Goal: Check status: Check status

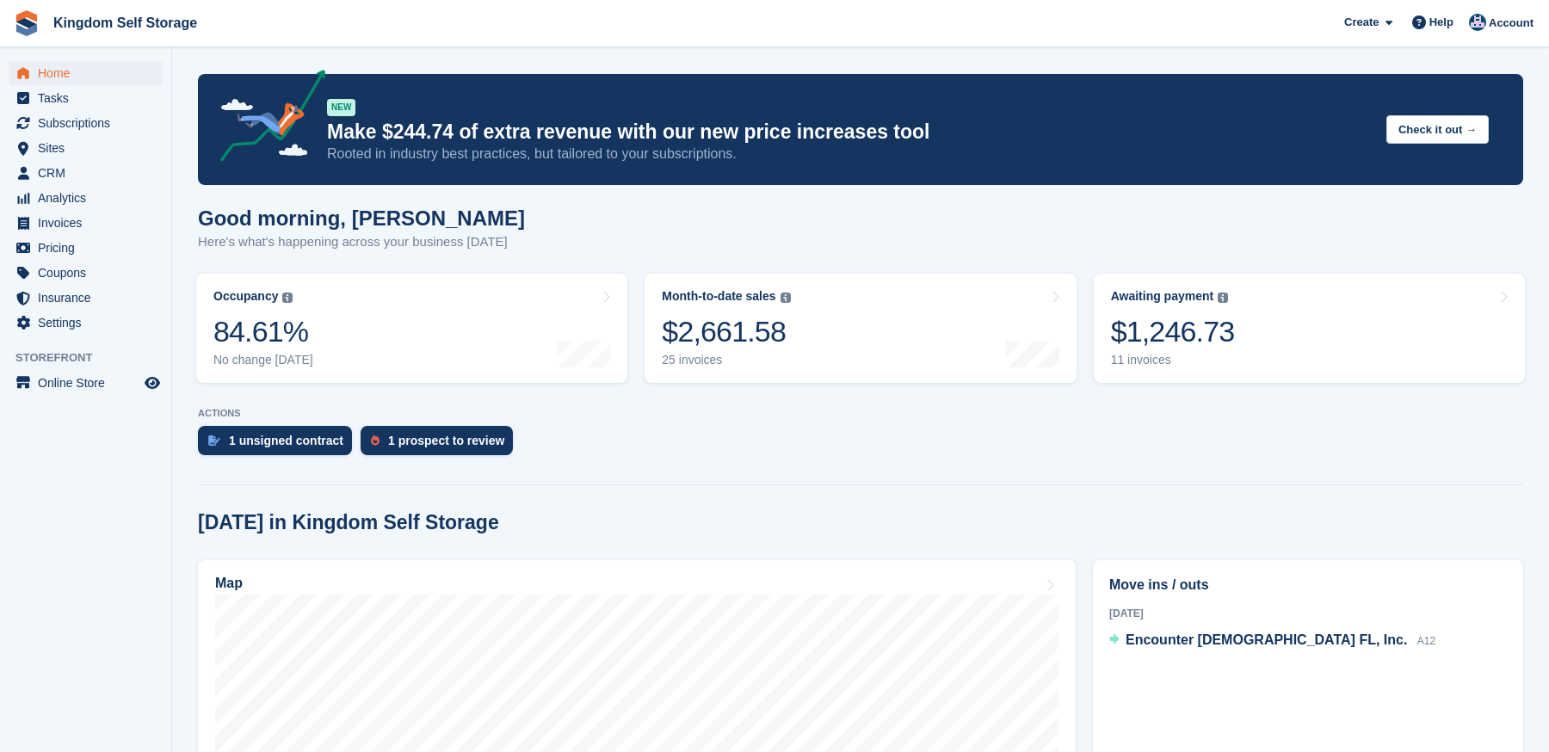
click at [1310, 334] on link "Awaiting payment The total outstanding balance on all open invoices. $1,246.73 …" at bounding box center [1309, 328] width 431 height 109
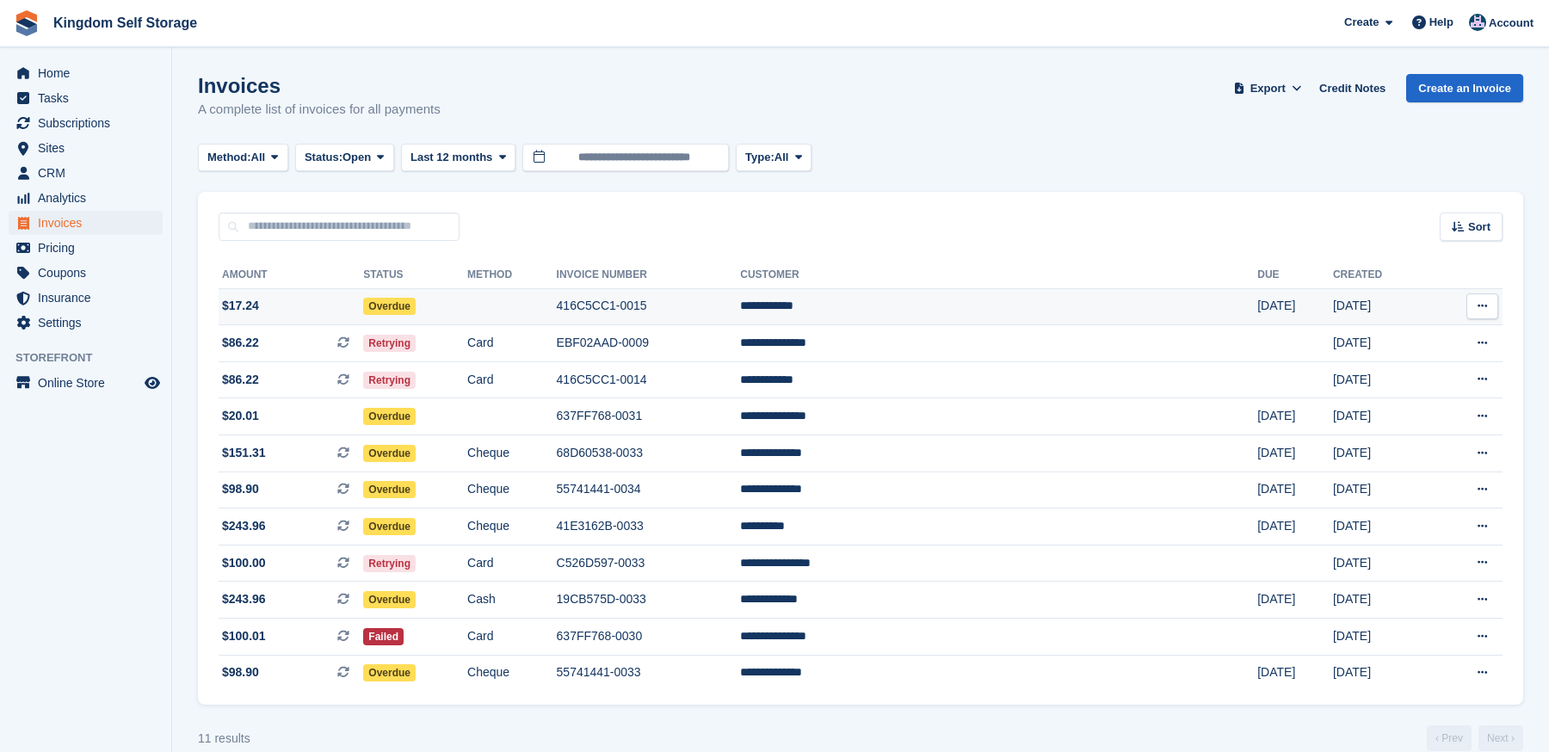
click at [467, 305] on td "Overdue" at bounding box center [415, 306] width 104 height 37
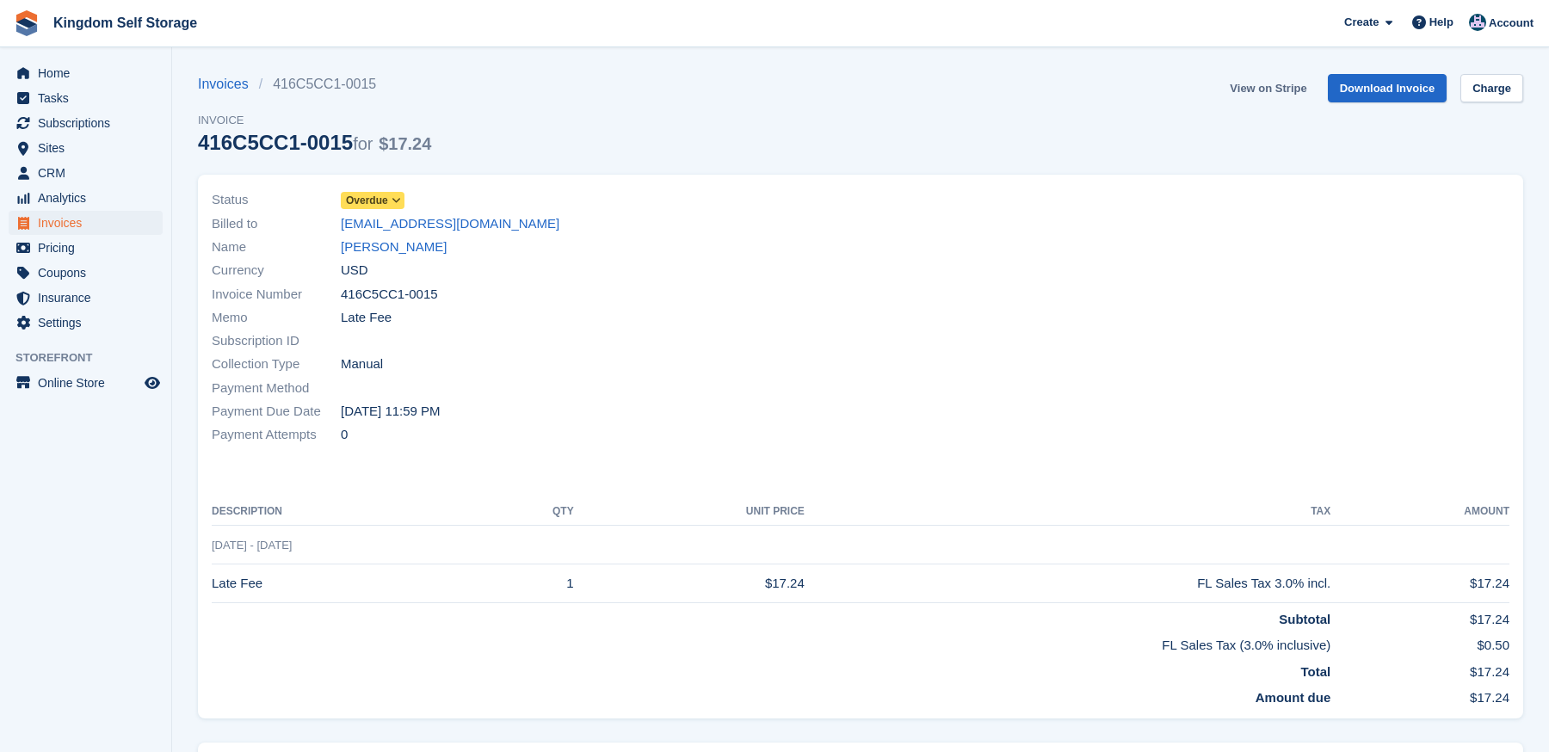
click at [1270, 91] on link "View on Stripe" at bounding box center [1268, 88] width 90 height 28
click at [235, 83] on link "Invoices" at bounding box center [228, 84] width 61 height 21
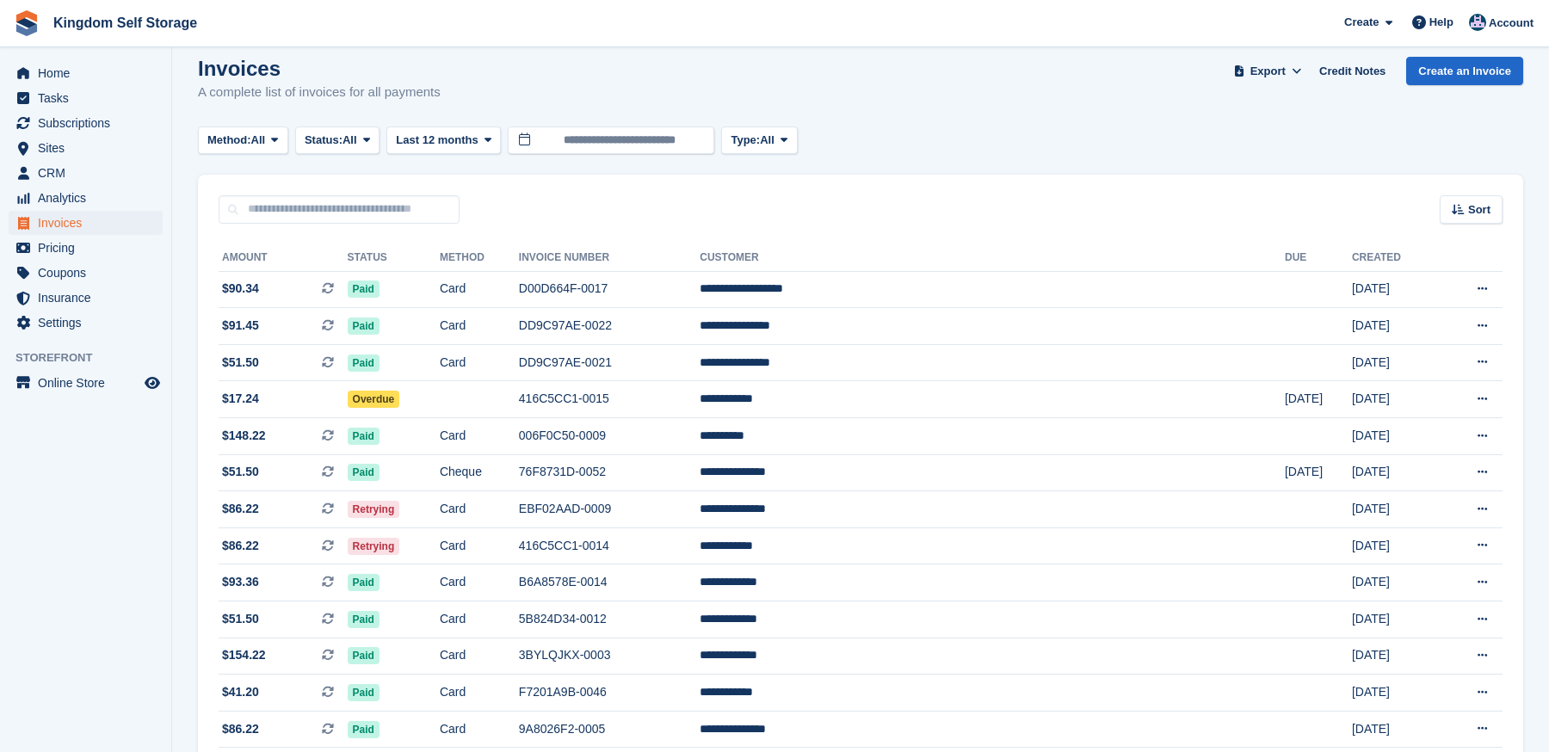
scroll to position [21, 0]
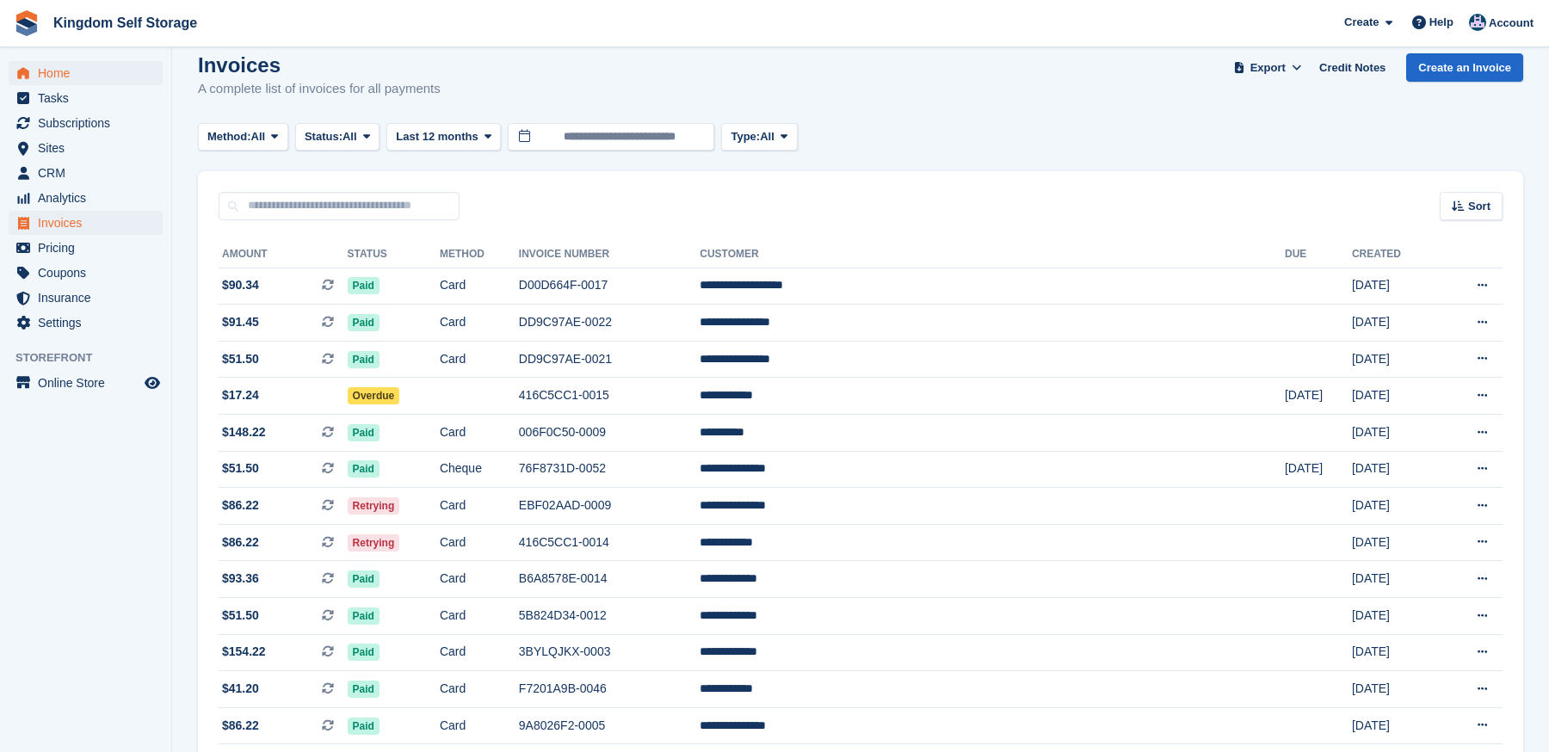
click at [44, 71] on span "Home" at bounding box center [89, 73] width 103 height 24
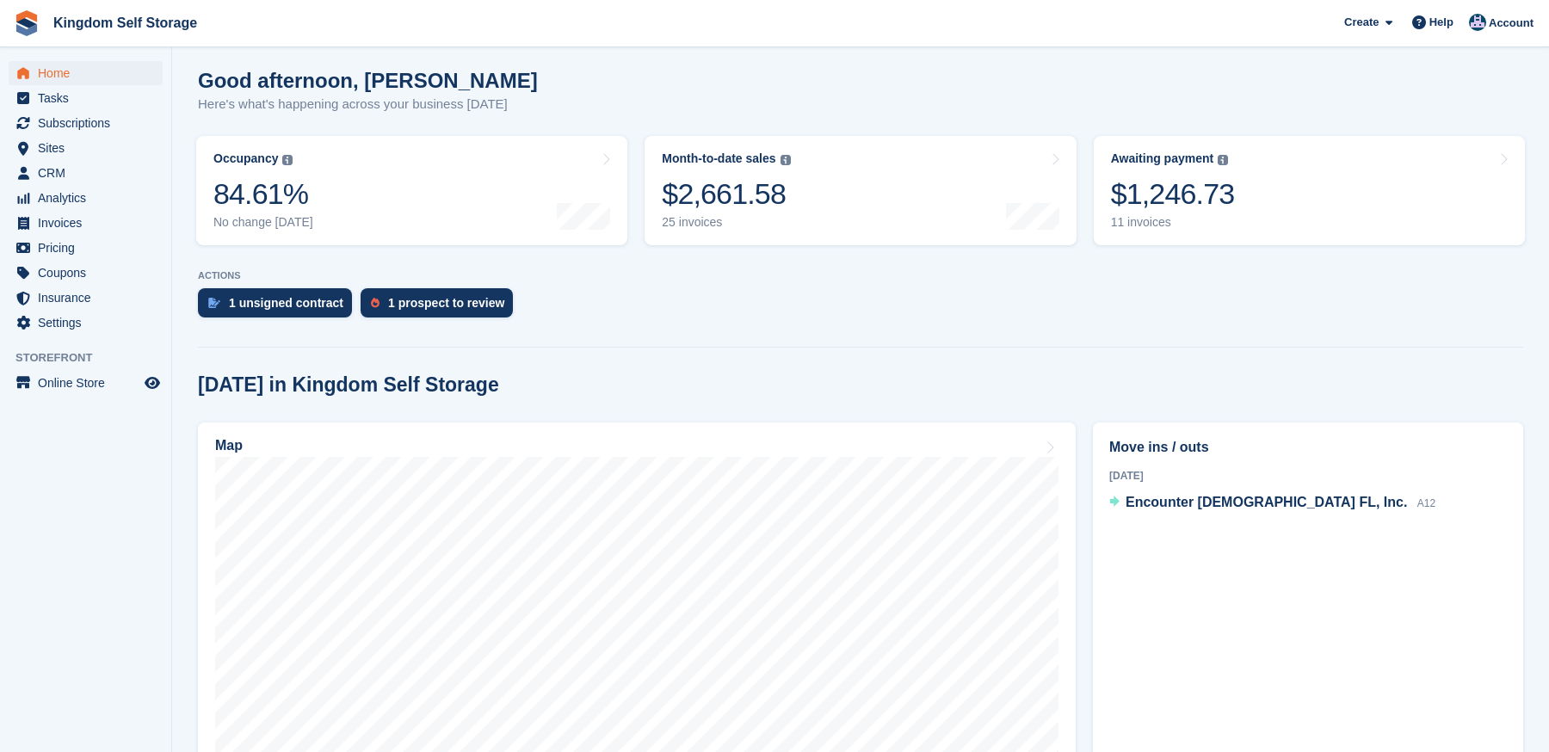
scroll to position [139, 0]
